Goal: Task Accomplishment & Management: Manage account settings

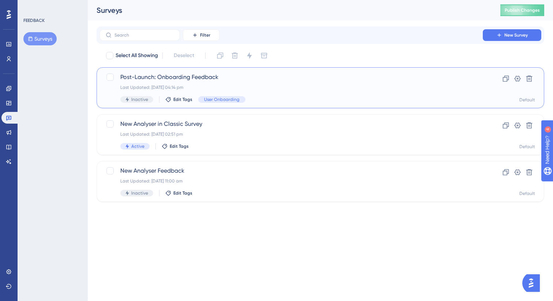
click at [274, 83] on div "Post-Launch: Onboarding Feedback Last Updated: [DATE] 04:14 pm Inactive Edit Ta…" at bounding box center [290, 88] width 341 height 30
click at [110, 79] on div at bounding box center [109, 76] width 7 height 7
checkbox input "true"
click at [151, 35] on input "text" at bounding box center [143, 35] width 59 height 5
click at [322, 51] on div "Select All Showing Deselect (1) Clone Delete Change Status Switch Container" at bounding box center [324, 56] width 439 height 12
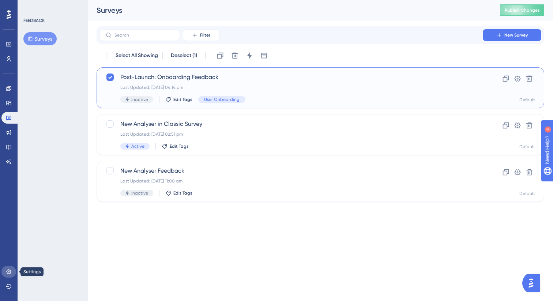
click at [8, 269] on icon at bounding box center [9, 272] width 6 height 6
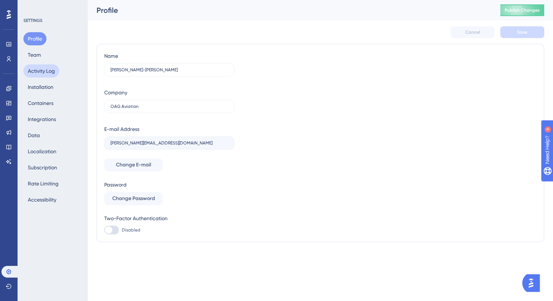
click at [40, 70] on button "Activity Log" at bounding box center [41, 70] width 36 height 13
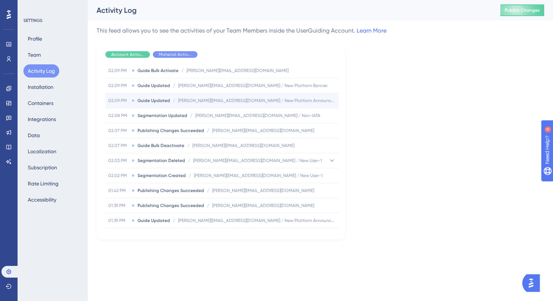
scroll to position [4437, 0]
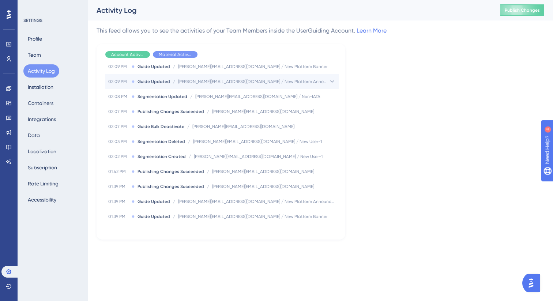
click at [222, 79] on span "[PERSON_NAME][EMAIL_ADDRESS][DOMAIN_NAME] / New Platform Announcement Modal" at bounding box center [253, 82] width 150 height 6
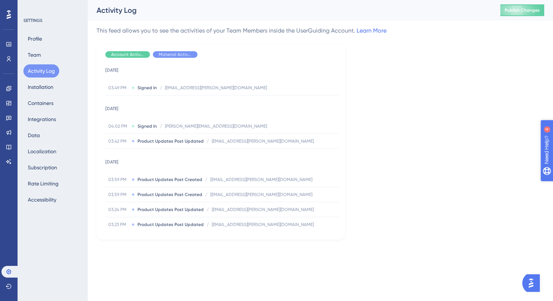
scroll to position [0, 0]
